Goal: Task Accomplishment & Management: Use online tool/utility

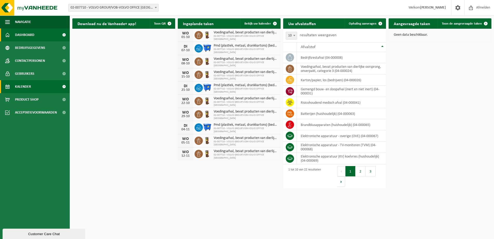
click at [25, 86] on span "Kalender" at bounding box center [23, 86] width 16 height 13
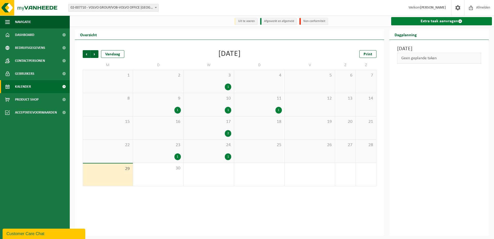
click at [436, 22] on link "Extra taak aanvragen" at bounding box center [441, 21] width 101 height 8
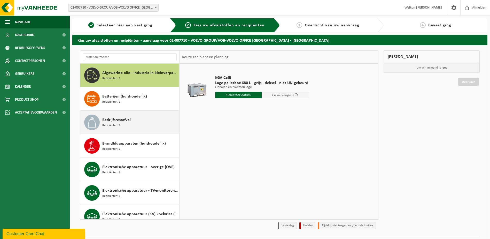
click at [125, 124] on div "Bedrijfsrestafval Recipiënten: 1" at bounding box center [139, 121] width 75 height 15
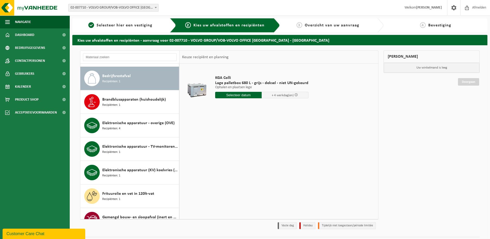
scroll to position [47, 0]
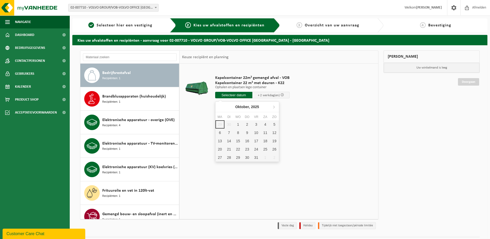
click at [233, 96] on input "text" at bounding box center [233, 95] width 37 height 6
click at [239, 126] on div "1" at bounding box center [237, 124] width 9 height 8
type input "Van 2025-10-01"
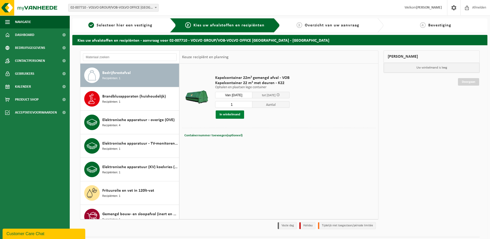
click at [234, 116] on button "In winkelmand" at bounding box center [230, 114] width 28 height 8
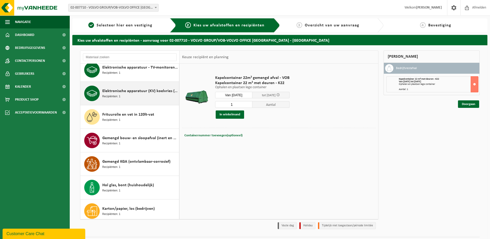
scroll to position [124, 0]
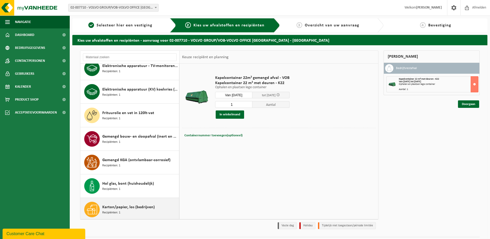
click at [132, 210] on div "Karton/papier, los (bedrijven) Recipiënten: 1" at bounding box center [139, 208] width 75 height 15
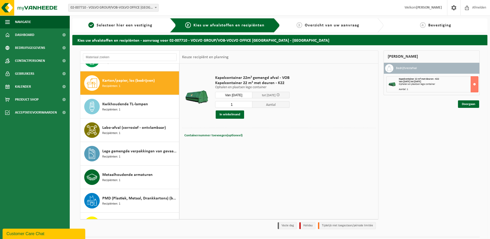
scroll to position [258, 0]
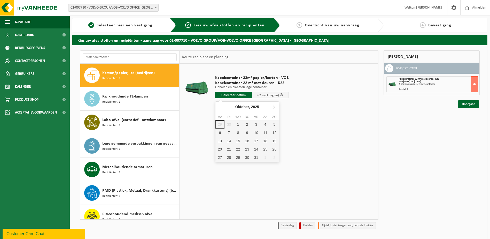
click at [230, 96] on input "text" at bounding box center [233, 95] width 37 height 6
click at [240, 125] on div "1" at bounding box center [237, 124] width 9 height 8
type input "Van 2025-10-01"
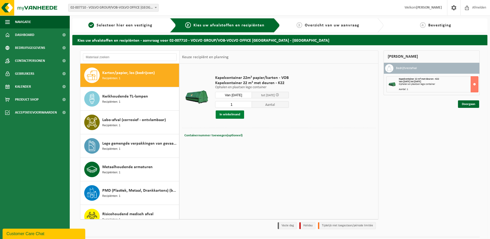
click at [233, 116] on button "In winkelmand" at bounding box center [230, 114] width 28 height 8
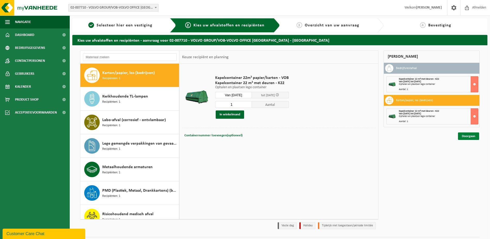
click at [469, 137] on link "Doorgaan" at bounding box center [468, 135] width 21 height 7
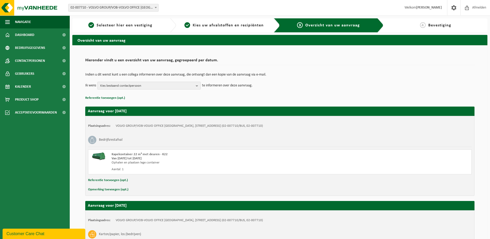
click at [151, 86] on span "Kies bestaand contactpersoon" at bounding box center [146, 86] width 93 height 8
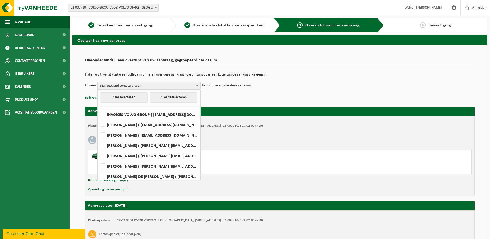
click at [152, 86] on span "Kies bestaand contactpersoon" at bounding box center [146, 86] width 93 height 8
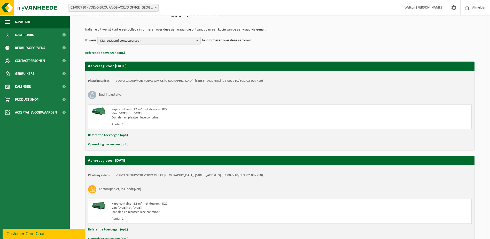
scroll to position [77, 0]
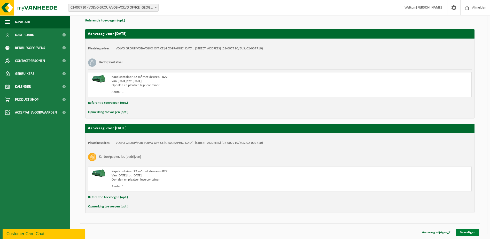
click at [470, 232] on link "Bevestigen" at bounding box center [467, 231] width 23 height 7
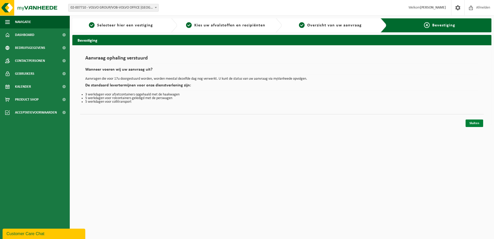
click at [477, 124] on link "Sluiten" at bounding box center [474, 122] width 18 height 7
